Goal: Check status: Check status

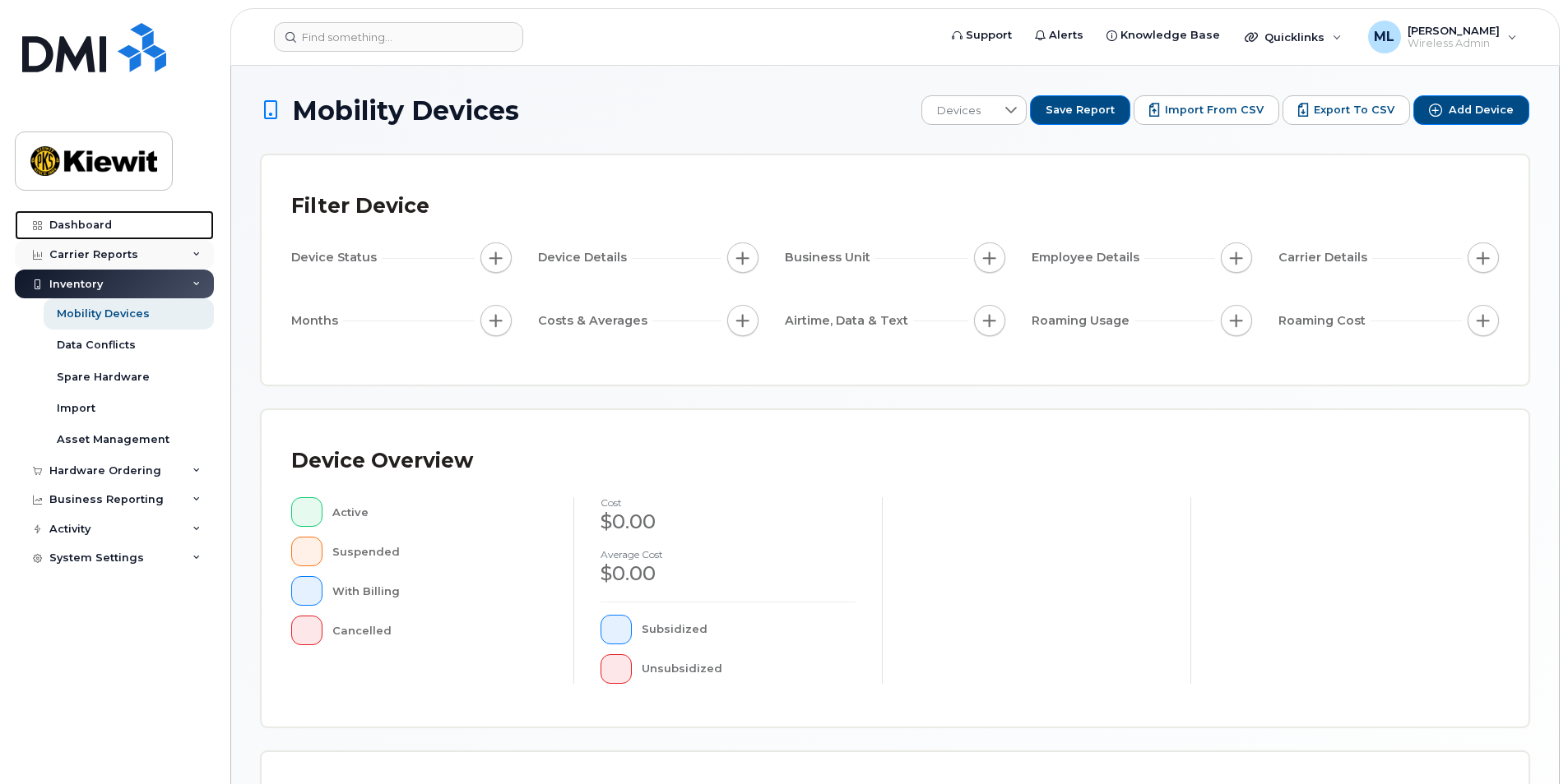
drag, startPoint x: 84, startPoint y: 225, endPoint x: 83, endPoint y: 244, distance: 19.0
click at [84, 225] on div "Dashboard" at bounding box center [80, 226] width 62 height 13
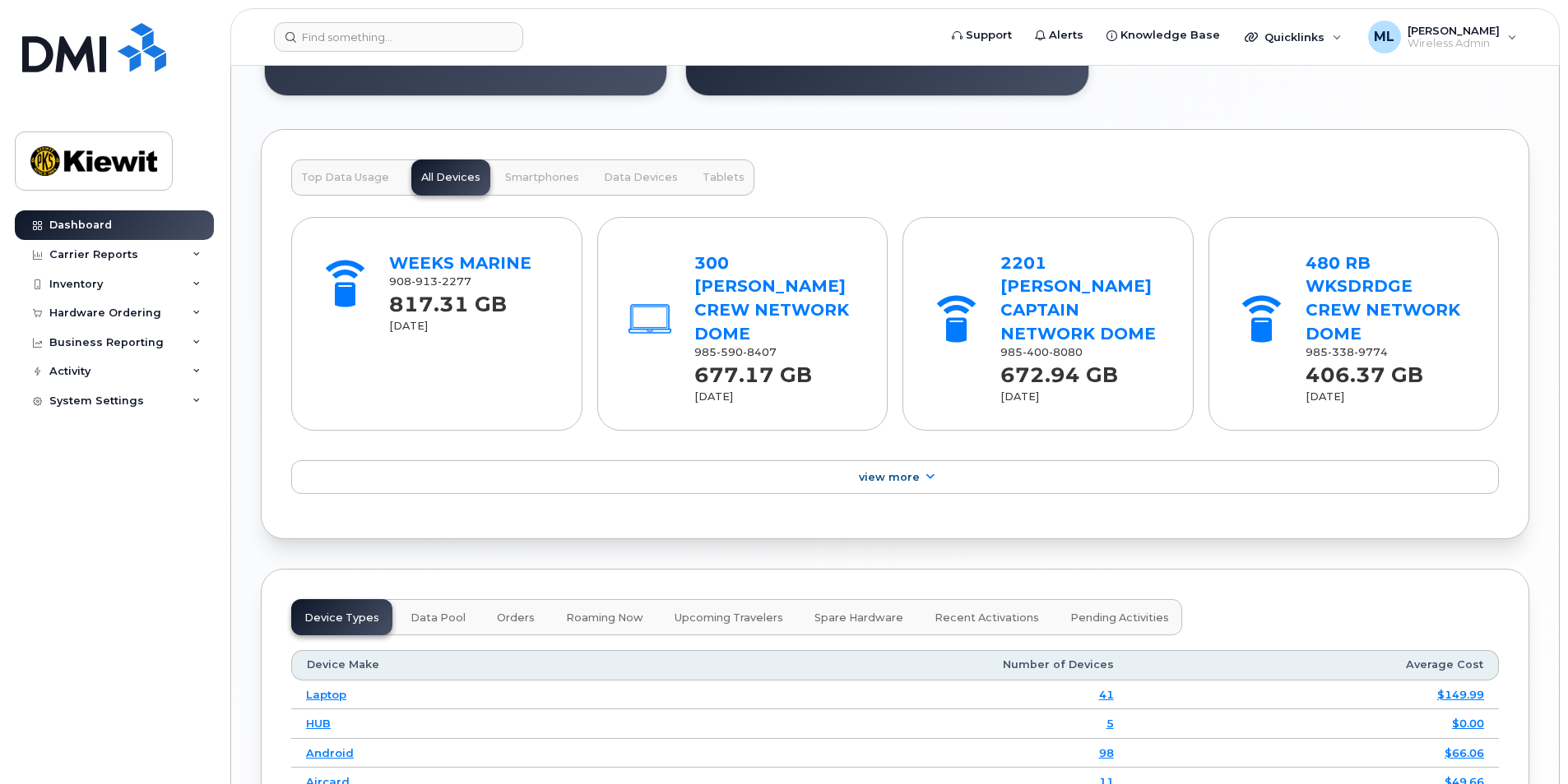
scroll to position [2055, 0]
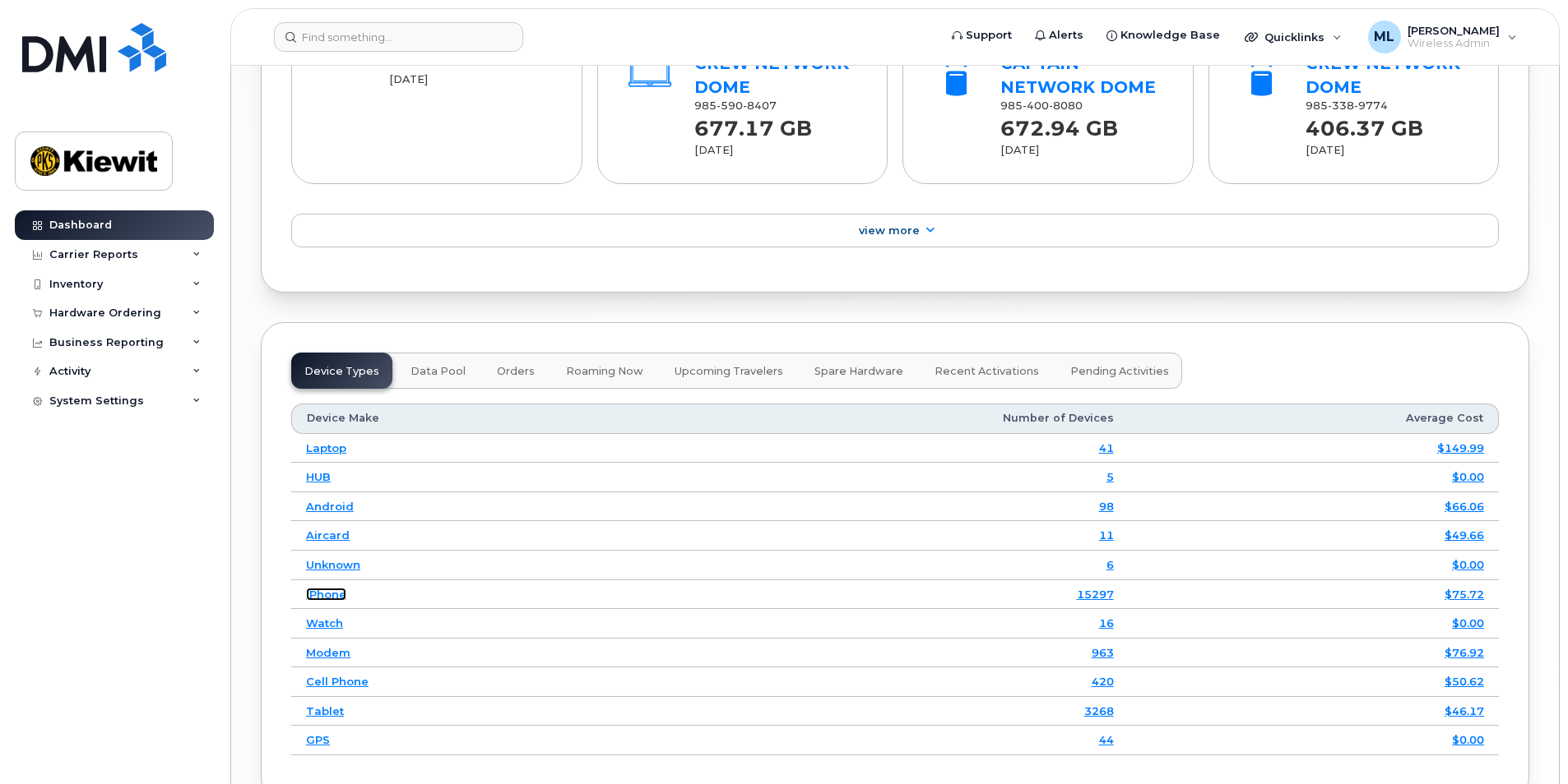
click at [329, 588] on link "iPhone" at bounding box center [326, 594] width 41 height 13
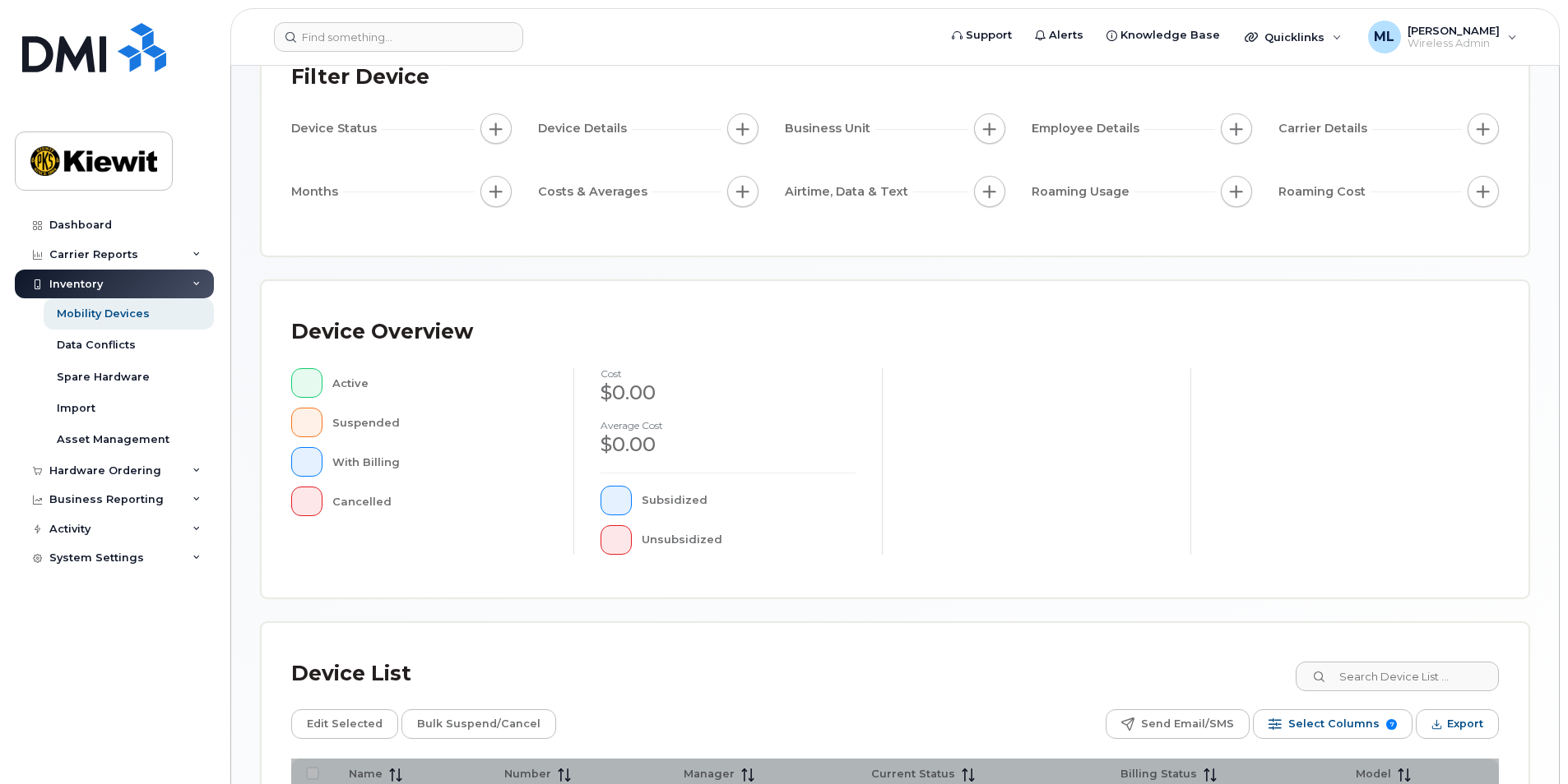
scroll to position [346, 0]
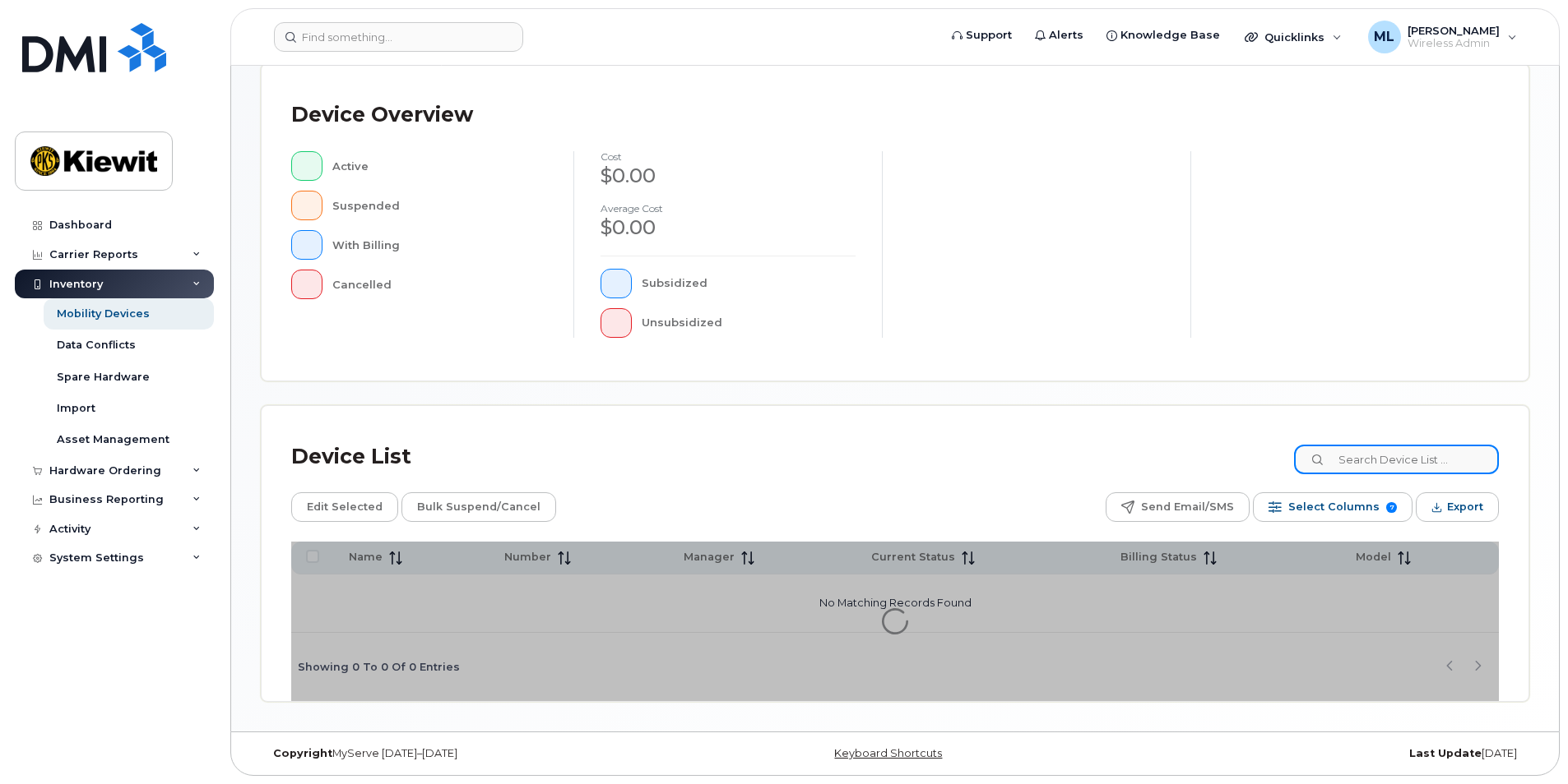
click at [1419, 460] on input at bounding box center [1396, 459] width 205 height 29
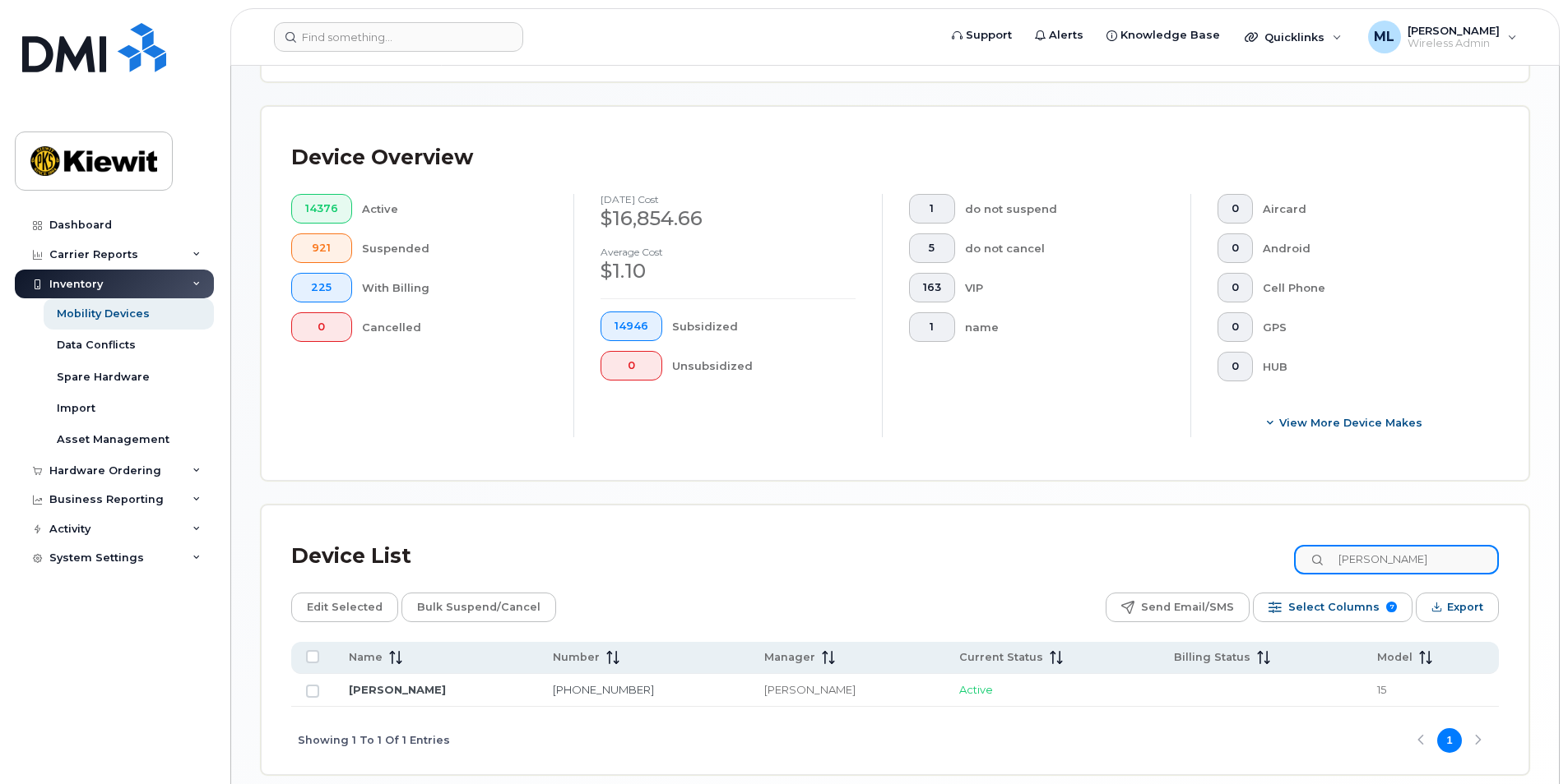
type input "[PERSON_NAME]"
drag, startPoint x: 1422, startPoint y: 569, endPoint x: 1347, endPoint y: 557, distance: 76.0
click at [1349, 557] on input "[PERSON_NAME]" at bounding box center [1396, 559] width 205 height 29
drag, startPoint x: 1440, startPoint y: 557, endPoint x: 1374, endPoint y: 561, distance: 66.1
click at [1374, 561] on input "[PERSON_NAME]" at bounding box center [1396, 559] width 205 height 29
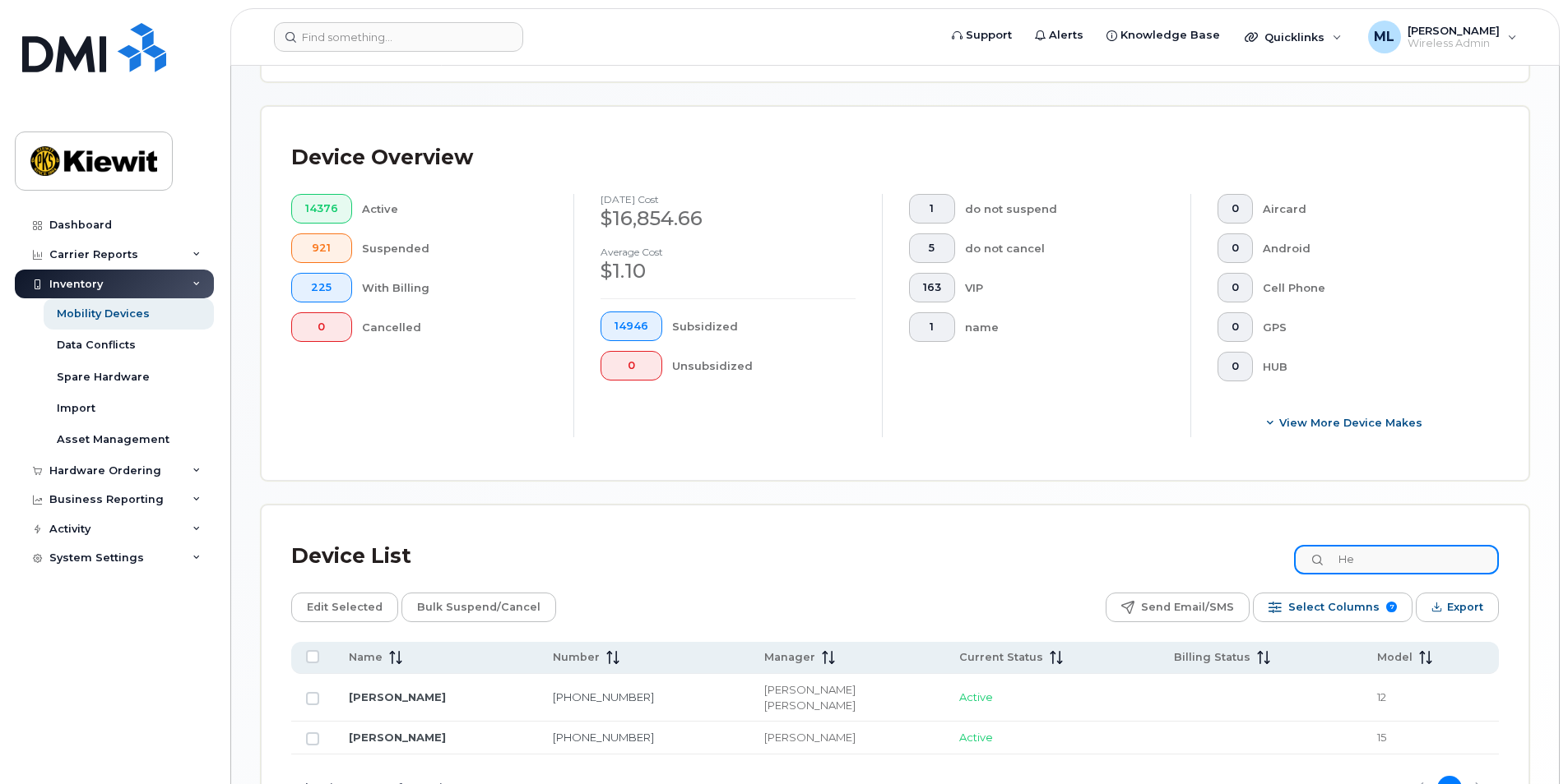
type input "H"
